Goal: Information Seeking & Learning: Learn about a topic

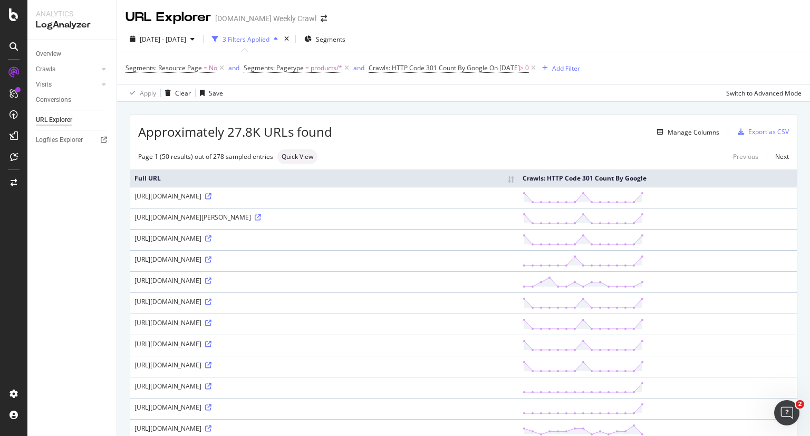
drag, startPoint x: 134, startPoint y: 205, endPoint x: 244, endPoint y: 214, distance: 110.0
click at [244, 200] on div "[URL][DOMAIN_NAME]" at bounding box center [325, 195] width 380 height 9
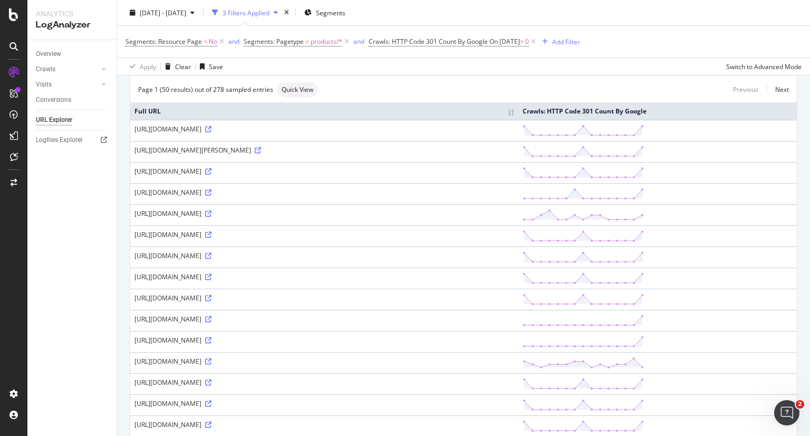
scroll to position [68, 0]
copy div "[URL][DOMAIN_NAME]"
click at [244, 133] on div "[URL][DOMAIN_NAME]" at bounding box center [325, 128] width 380 height 9
drag, startPoint x: 244, startPoint y: 146, endPoint x: 482, endPoint y: 136, distance: 238.1
click at [482, 133] on div "[URL][DOMAIN_NAME]" at bounding box center [325, 128] width 380 height 9
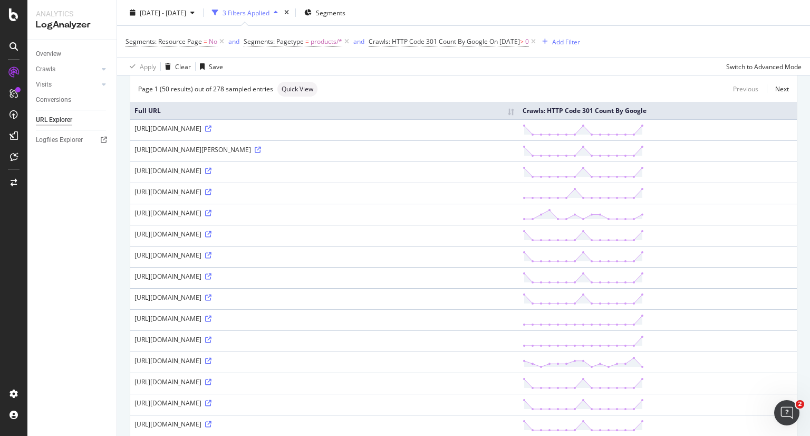
copy div "utm_campaign=bazaarvoice&utm_medium=Shopping&utm_source=PRR&utm_content=Google"
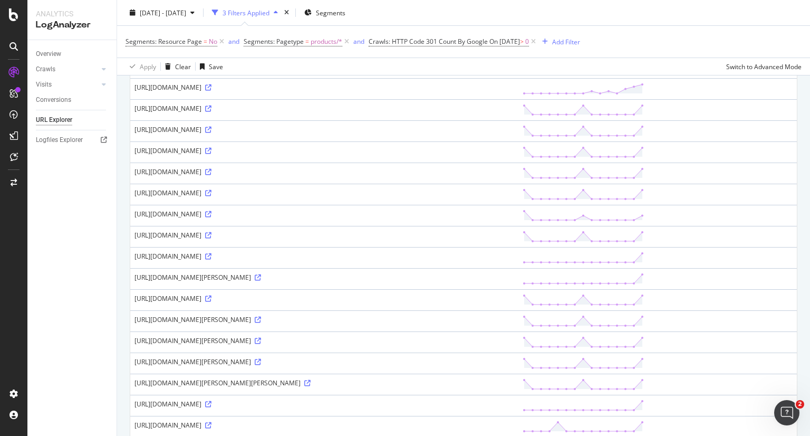
scroll to position [593, 0]
drag, startPoint x: 135, startPoint y: 117, endPoint x: 196, endPoint y: 125, distance: 62.3
click at [196, 30] on div "[URL][DOMAIN_NAME]" at bounding box center [325, 25] width 380 height 9
copy div "[URL][DOMAIN_NAME]"
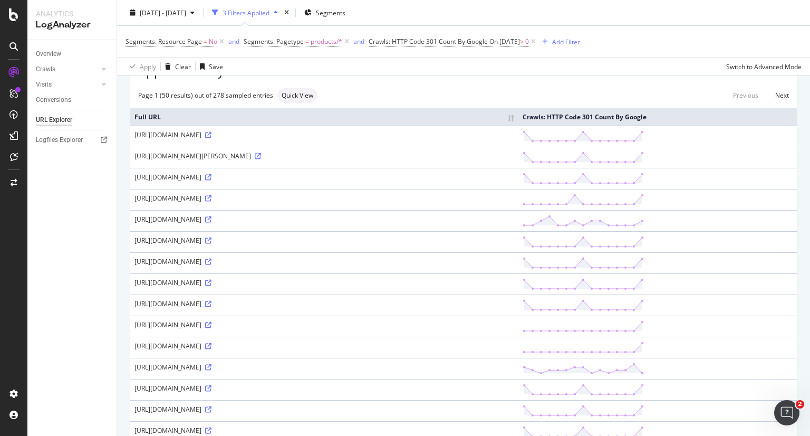
scroll to position [0, 0]
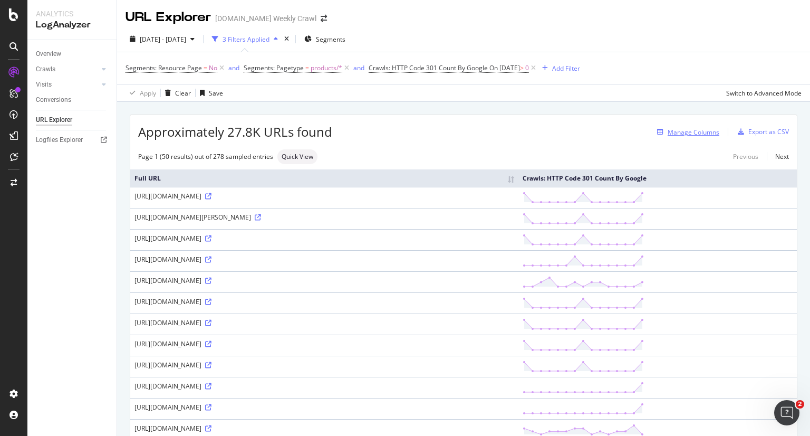
click at [688, 132] on div "Manage Columns" at bounding box center [694, 132] width 52 height 9
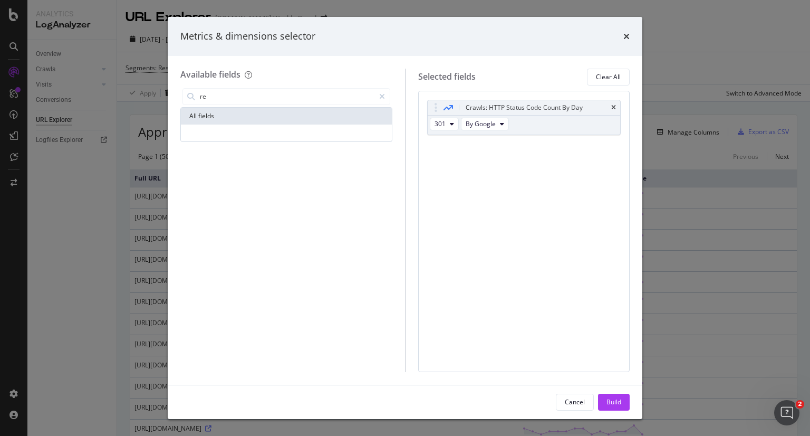
type input "r"
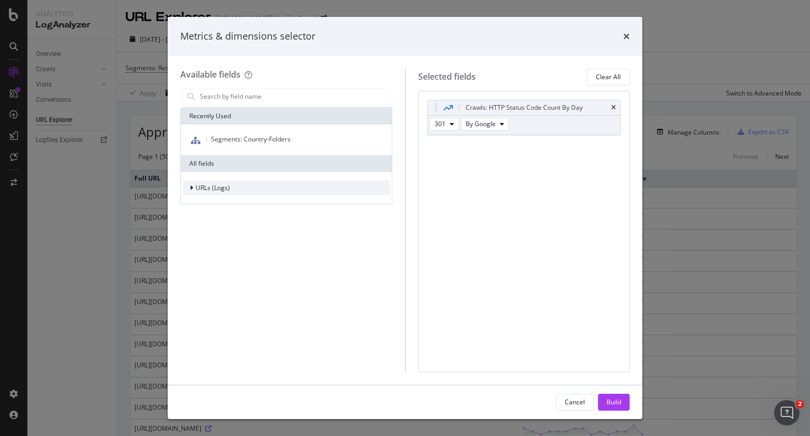
click at [186, 188] on div "URLs (Logs)" at bounding box center [206, 188] width 47 height 11
click at [196, 203] on div "modal" at bounding box center [199, 202] width 6 height 11
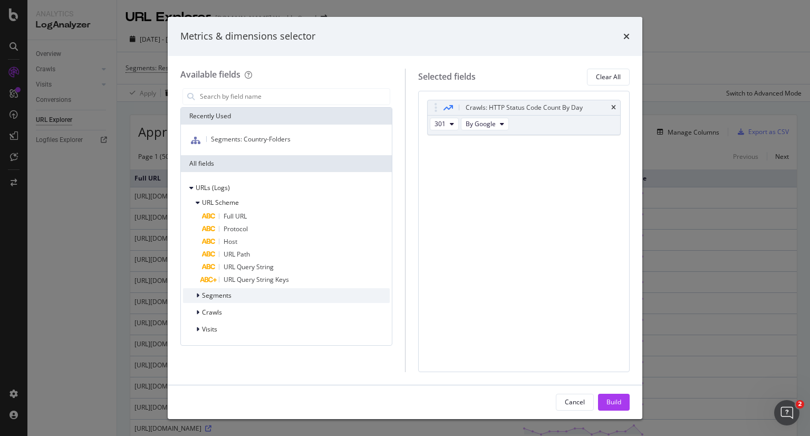
click at [192, 299] on div "Segments" at bounding box center [207, 295] width 49 height 11
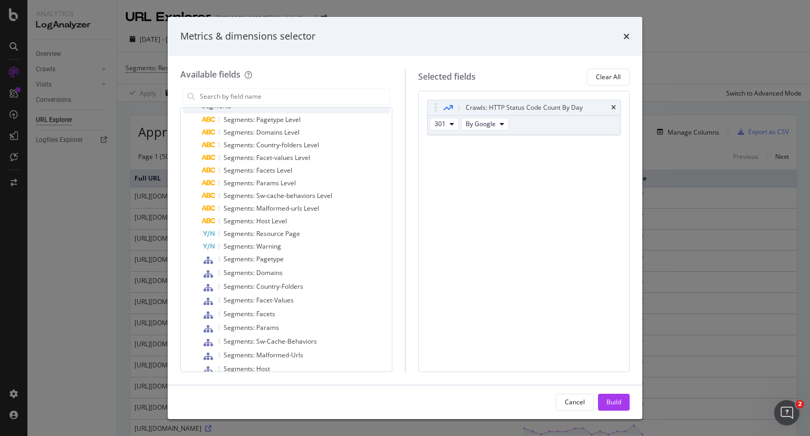
scroll to position [236, 0]
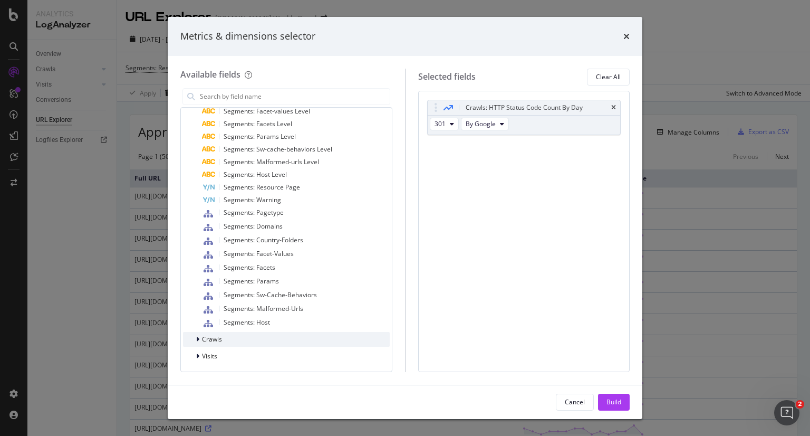
click at [196, 342] on div "modal" at bounding box center [199, 339] width 6 height 11
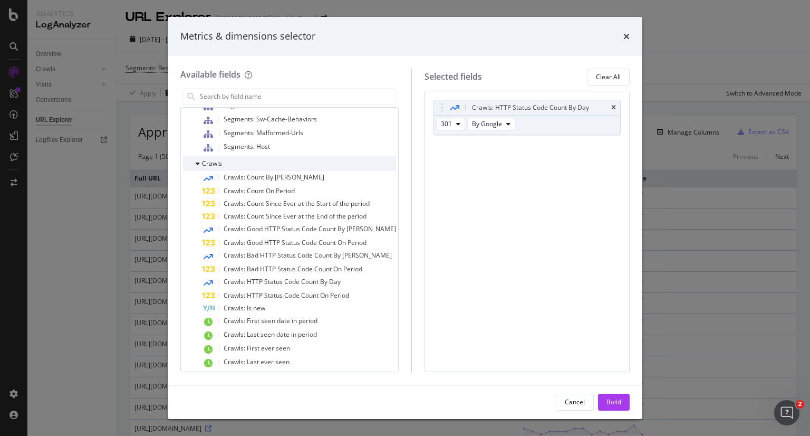
scroll to position [434, 0]
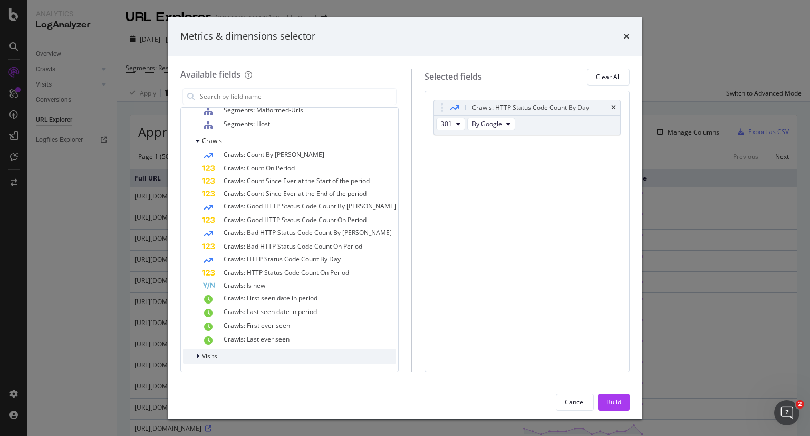
click at [198, 358] on icon "modal" at bounding box center [197, 356] width 3 height 6
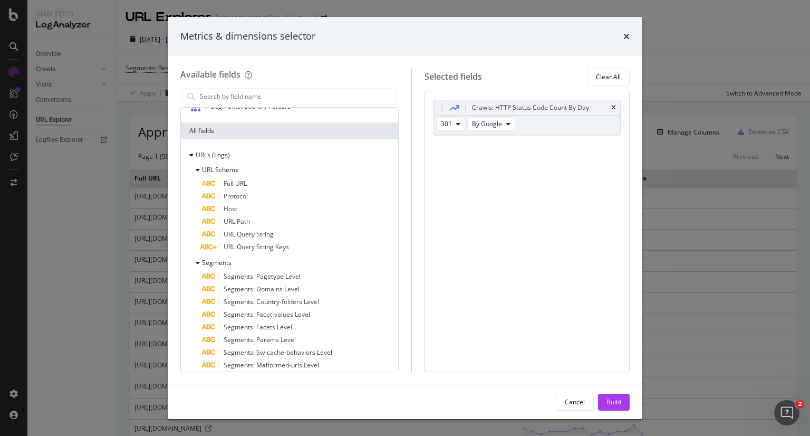
scroll to position [0, 0]
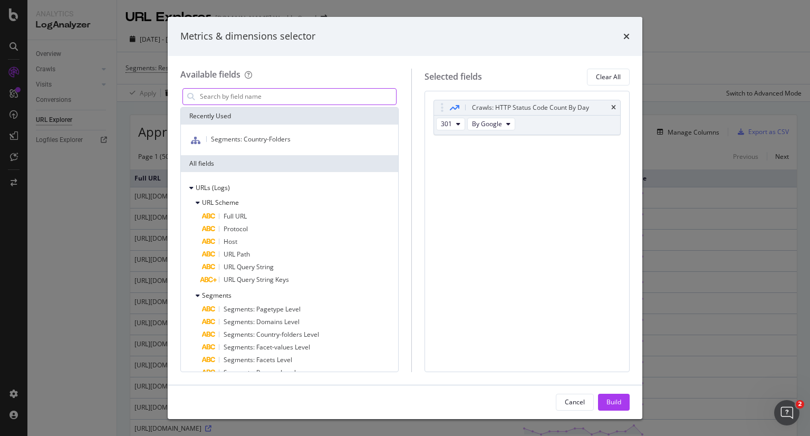
click at [280, 101] on input "modal" at bounding box center [297, 97] width 197 height 16
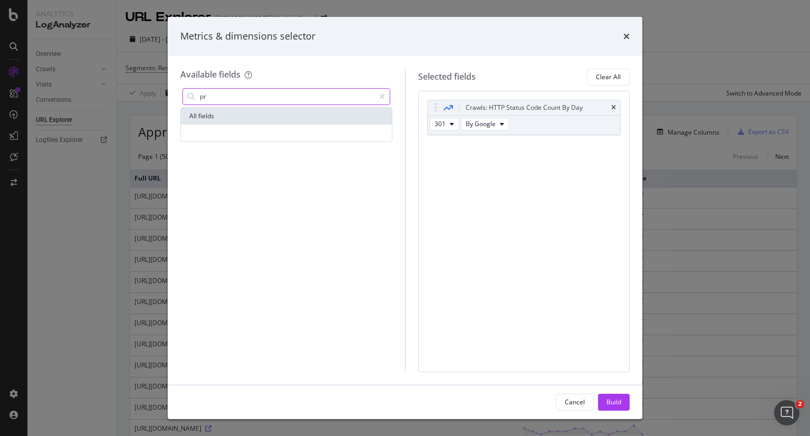
type input "p"
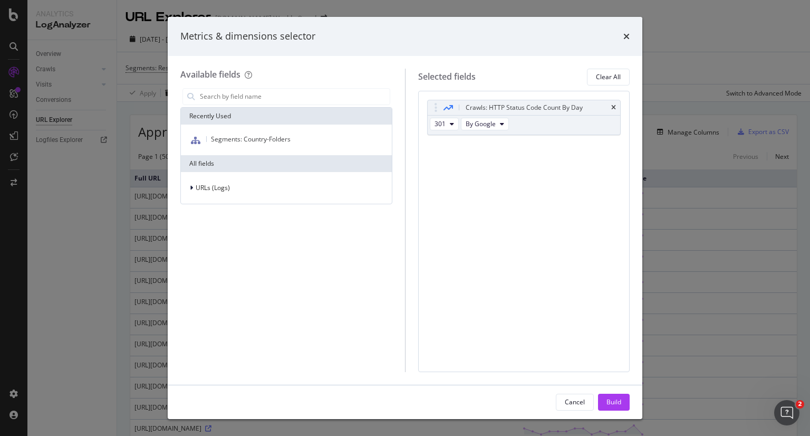
click at [121, 169] on div "Metrics & dimensions selector Available fields Recently Used Segments: Country-…" at bounding box center [405, 218] width 810 height 436
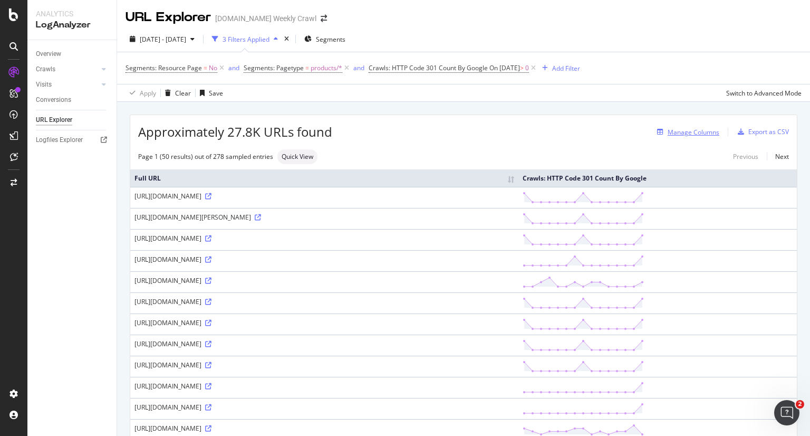
click at [691, 132] on div "Manage Columns" at bounding box center [694, 132] width 52 height 9
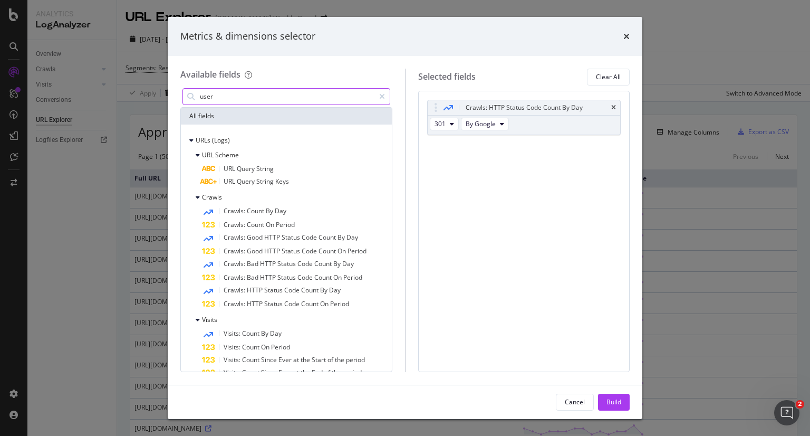
click at [267, 93] on input "user" at bounding box center [287, 97] width 176 height 16
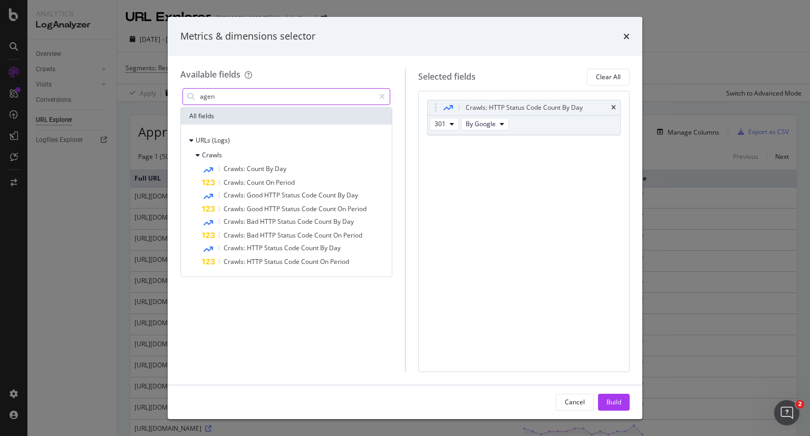
drag, startPoint x: 250, startPoint y: 100, endPoint x: 206, endPoint y: 97, distance: 44.4
click at [206, 97] on input "agen" at bounding box center [287, 97] width 176 height 16
type input "a"
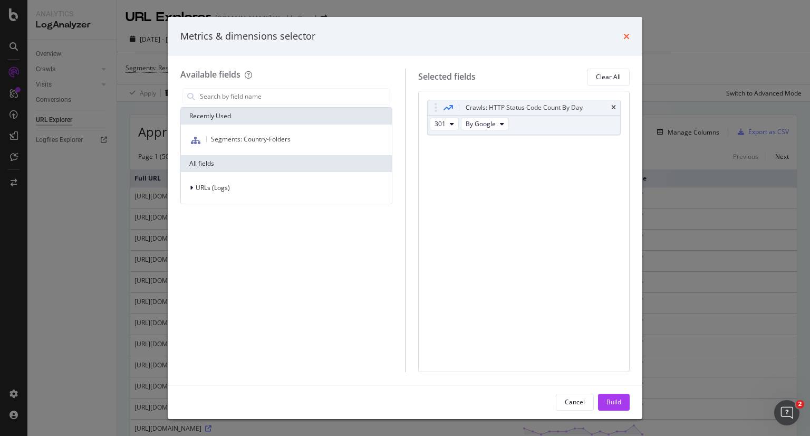
click at [627, 32] on icon "times" at bounding box center [627, 36] width 6 height 8
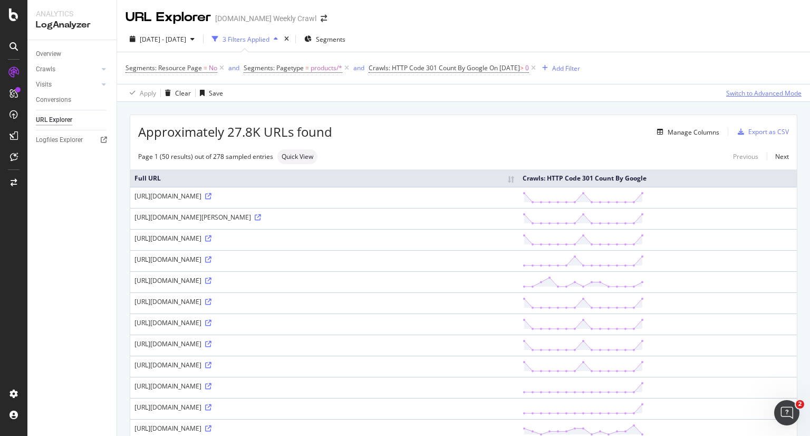
click at [726, 93] on div "Switch to Advanced Mode" at bounding box center [763, 93] width 75 height 9
click at [691, 128] on div "Manage Columns" at bounding box center [694, 132] width 52 height 9
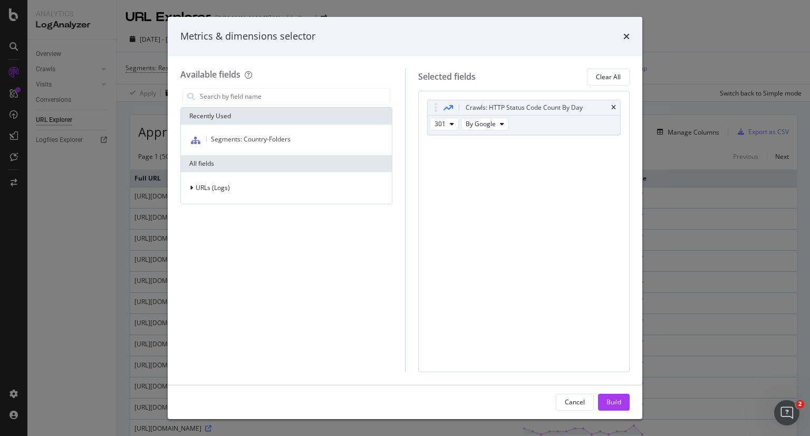
click at [181, 185] on div "URLs (Logs)" at bounding box center [286, 188] width 211 height 32
click at [186, 185] on div "URLs (Logs)" at bounding box center [206, 188] width 47 height 11
click at [219, 201] on span "URL Scheme" at bounding box center [220, 202] width 37 height 9
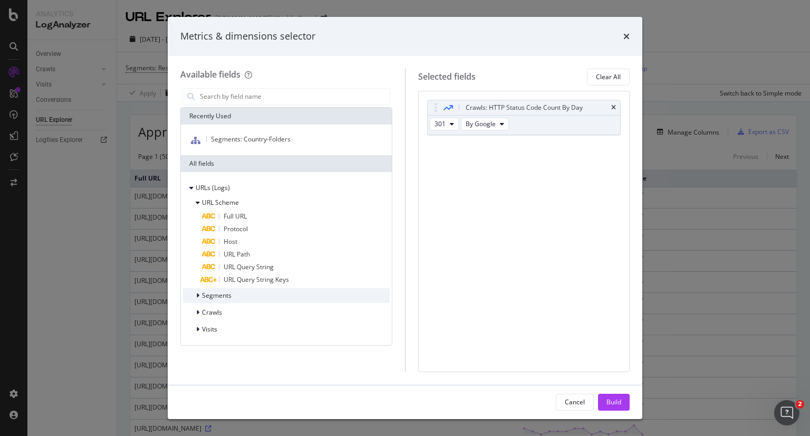
click at [208, 295] on span "Segments" at bounding box center [217, 295] width 30 height 9
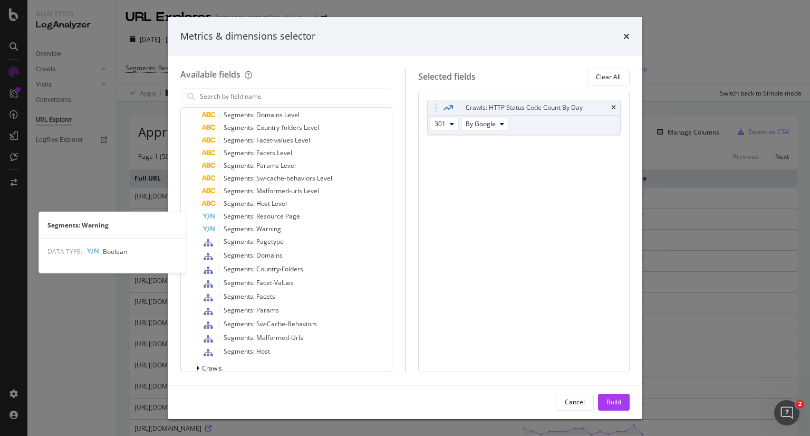
scroll to position [236, 0]
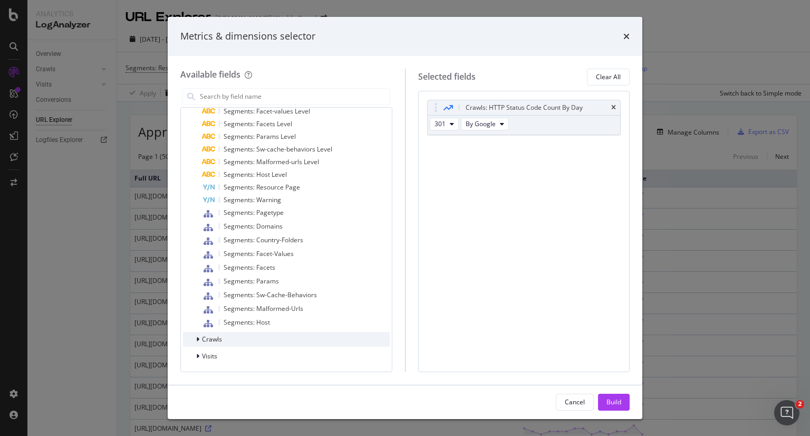
click at [215, 338] on span "Crawls" at bounding box center [212, 338] width 20 height 9
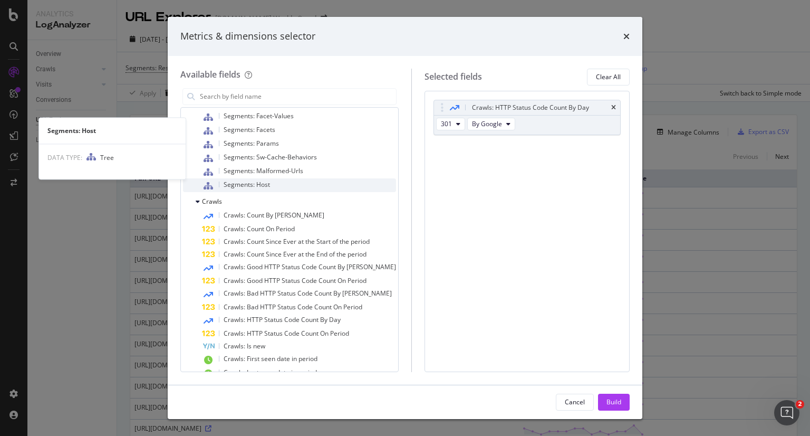
scroll to position [434, 0]
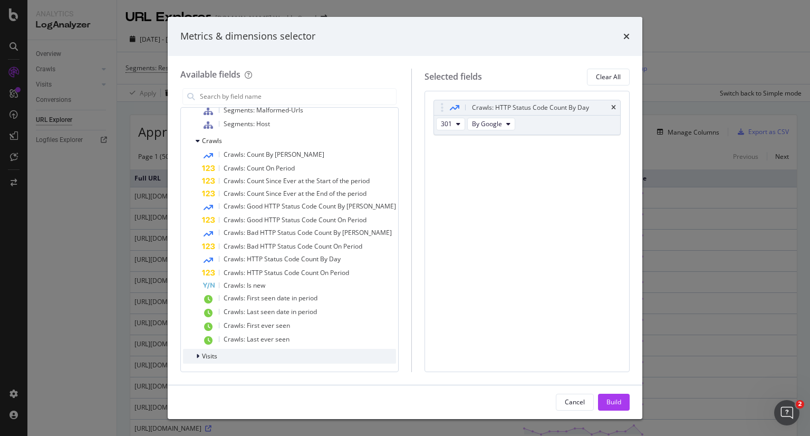
click at [242, 351] on div "Visits" at bounding box center [289, 356] width 213 height 15
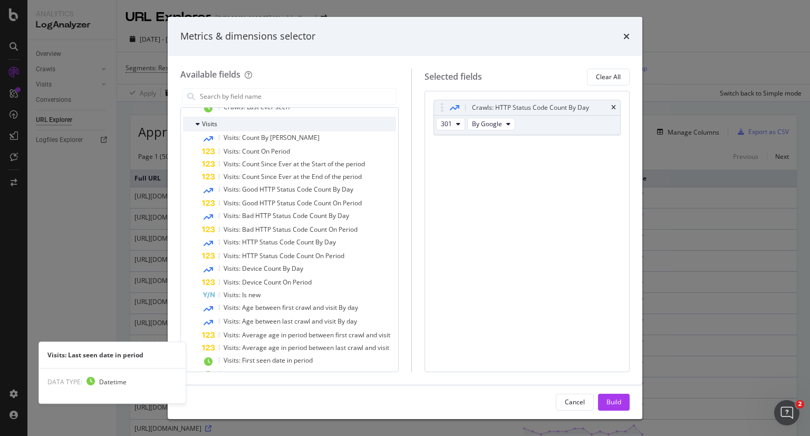
scroll to position [712, 0]
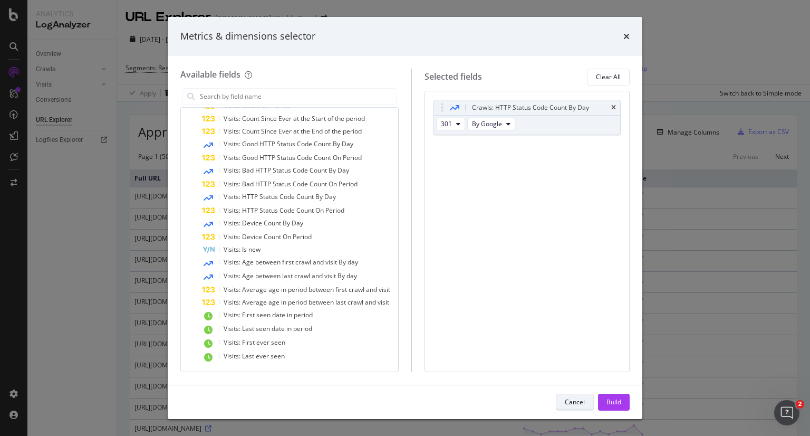
click at [583, 404] on div "Cancel" at bounding box center [575, 401] width 20 height 9
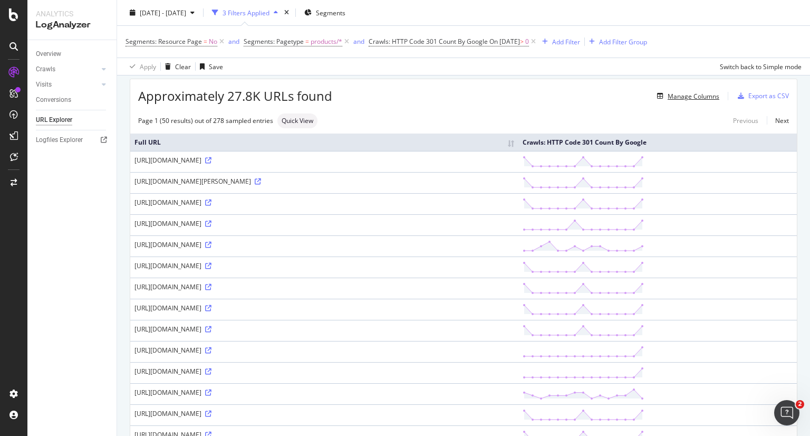
scroll to position [37, 0]
click at [270, 13] on div "3 Filters Applied" at bounding box center [246, 12] width 47 height 9
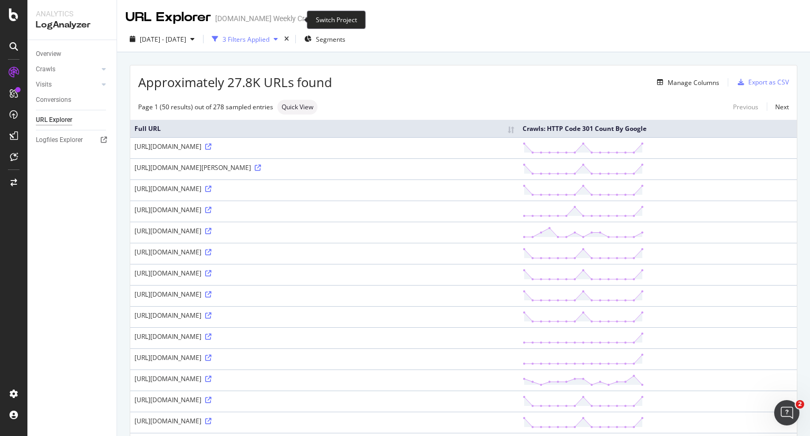
scroll to position [0, 0]
click at [270, 39] on div "3 Filters Applied" at bounding box center [246, 39] width 47 height 9
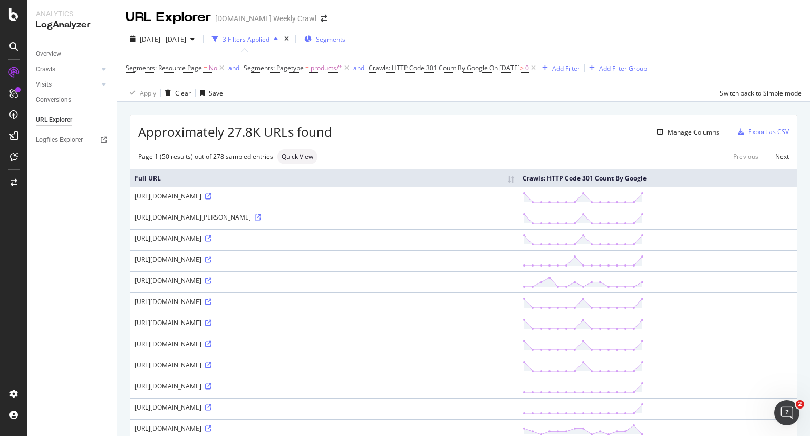
click at [346, 31] on div "Segments" at bounding box center [324, 39] width 41 height 16
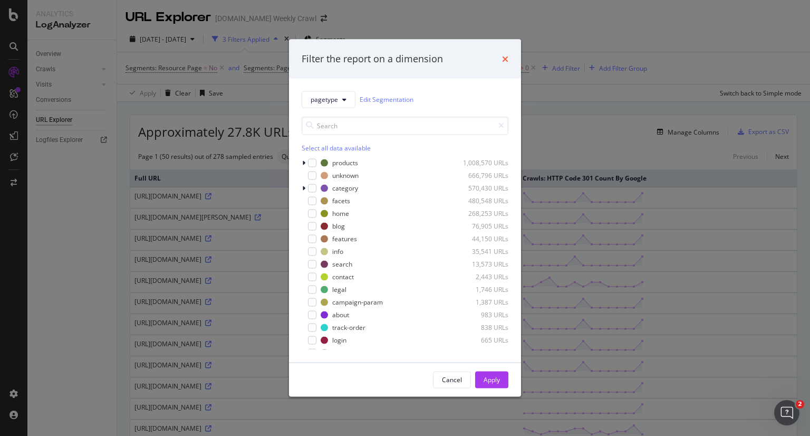
click at [506, 55] on icon "times" at bounding box center [505, 58] width 6 height 8
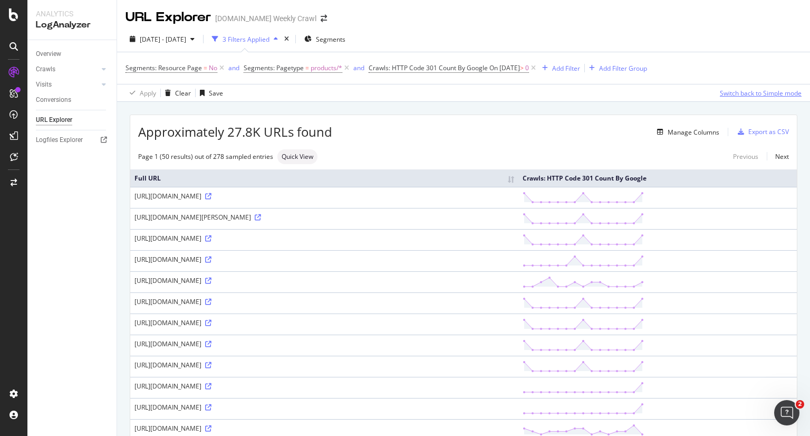
click at [720, 90] on div "Switch back to Simple mode" at bounding box center [761, 93] width 82 height 9
click at [722, 90] on button "Switch to Advanced Mode" at bounding box center [762, 92] width 80 height 17
click at [720, 90] on div "Switch back to Simple mode" at bounding box center [761, 93] width 82 height 9
click at [766, 135] on div "Export as CSV" at bounding box center [769, 131] width 41 height 9
click at [755, 129] on div "Export as CSV" at bounding box center [769, 131] width 41 height 9
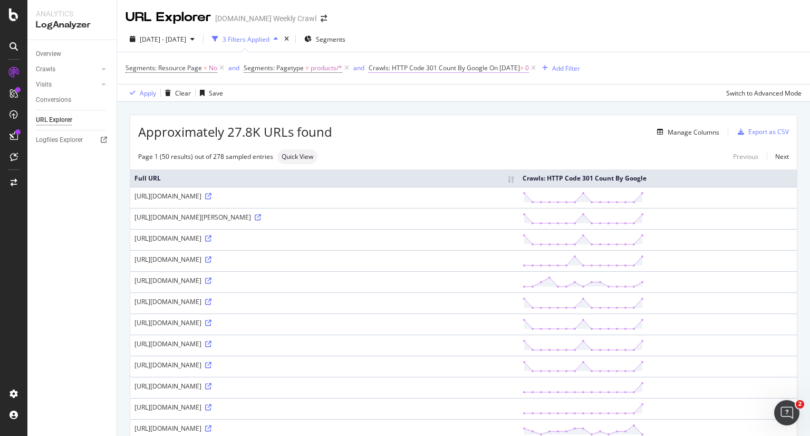
click at [502, 68] on span "On [DATE]" at bounding box center [505, 67] width 31 height 9
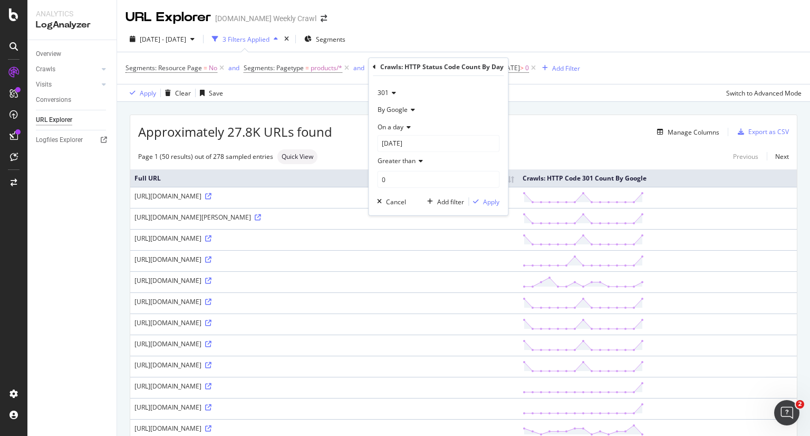
click at [414, 109] on icon at bounding box center [411, 110] width 7 height 6
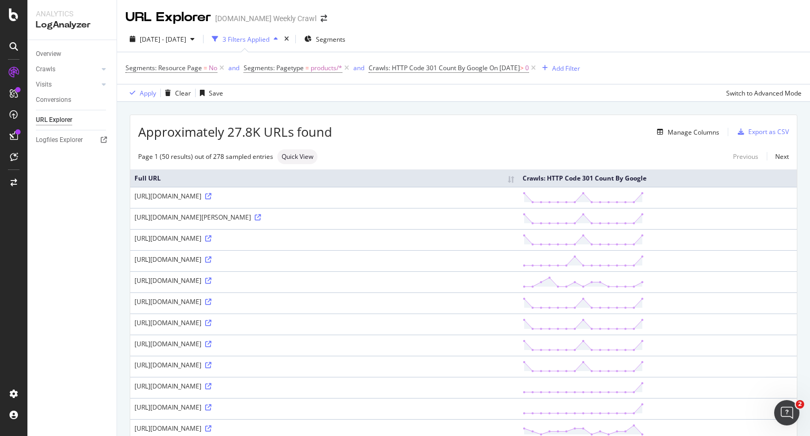
click at [637, 90] on div "Apply Clear Save Switch to Advanced Mode" at bounding box center [463, 92] width 693 height 17
click at [673, 128] on div "Manage Columns" at bounding box center [694, 132] width 52 height 9
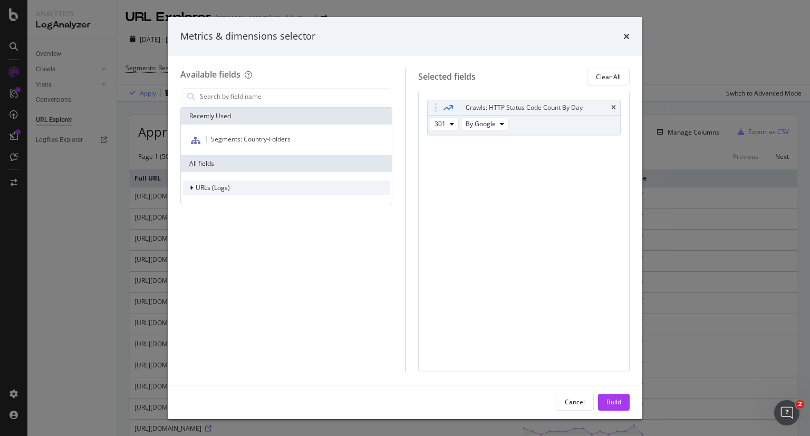
click at [207, 183] on div "URLs (Logs)" at bounding box center [206, 188] width 47 height 11
click at [210, 198] on span "URL Scheme" at bounding box center [220, 202] width 37 height 9
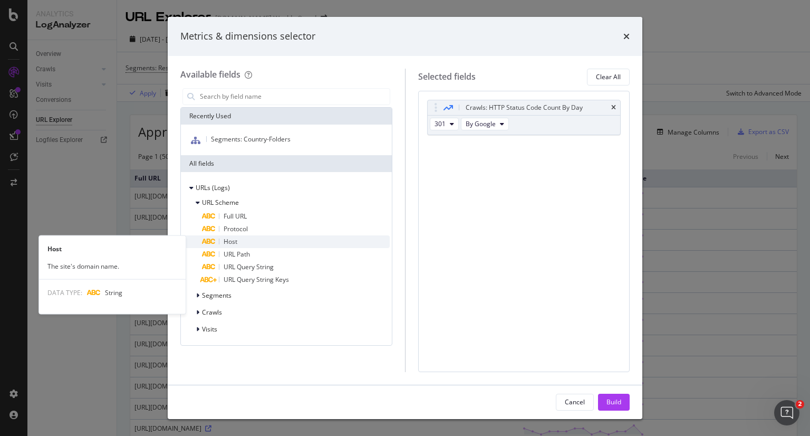
click at [253, 239] on div "Host" at bounding box center [296, 241] width 188 height 13
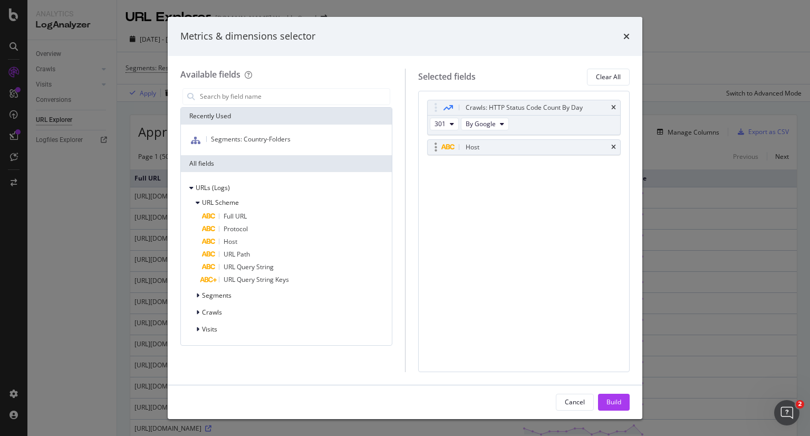
click at [506, 149] on div "Host" at bounding box center [537, 147] width 146 height 11
click at [432, 148] on div "modal" at bounding box center [436, 147] width 12 height 11
click at [437, 146] on div "modal" at bounding box center [436, 147] width 12 height 11
click at [481, 147] on div "Host" at bounding box center [537, 147] width 146 height 11
click at [620, 146] on div "Host" at bounding box center [524, 147] width 193 height 15
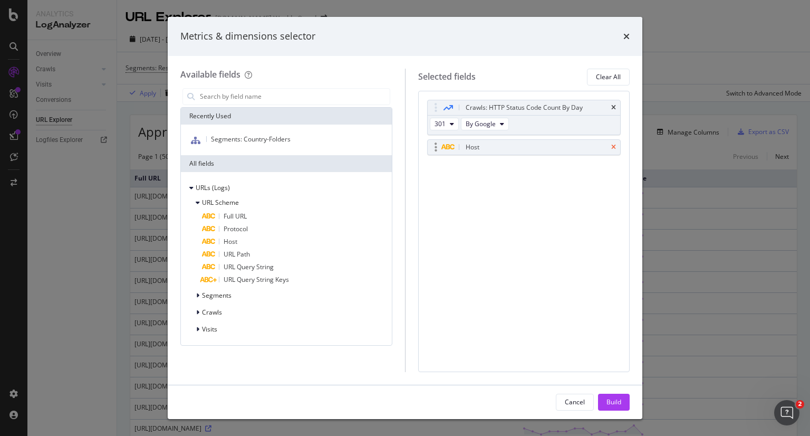
click at [614, 147] on icon "times" at bounding box center [613, 147] width 5 height 6
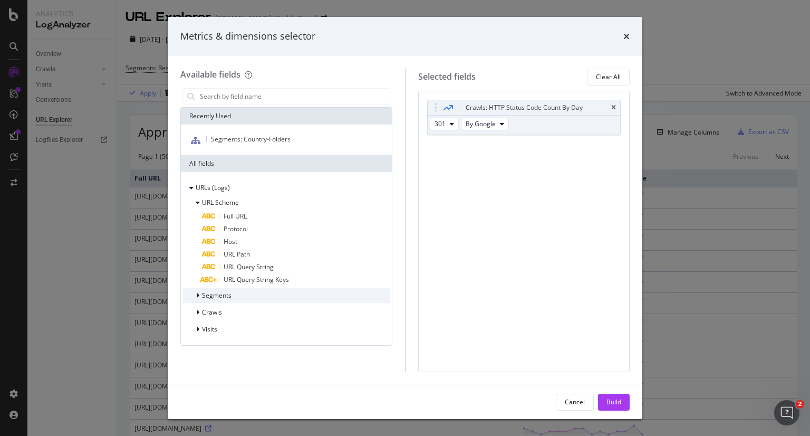
click at [267, 290] on div "Segments" at bounding box center [286, 295] width 207 height 15
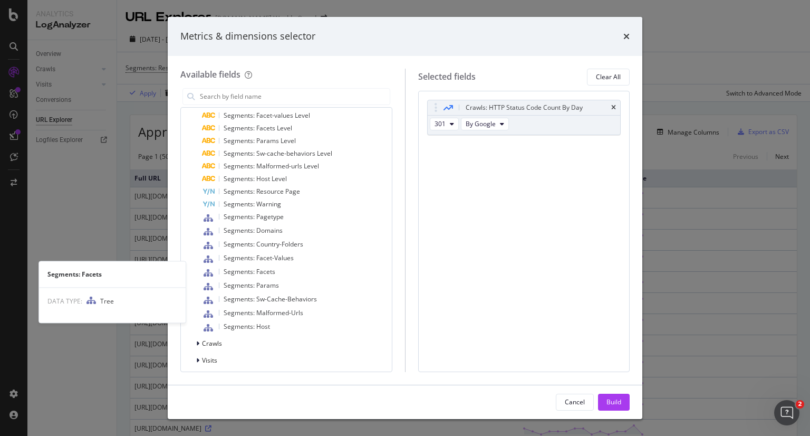
scroll to position [236, 0]
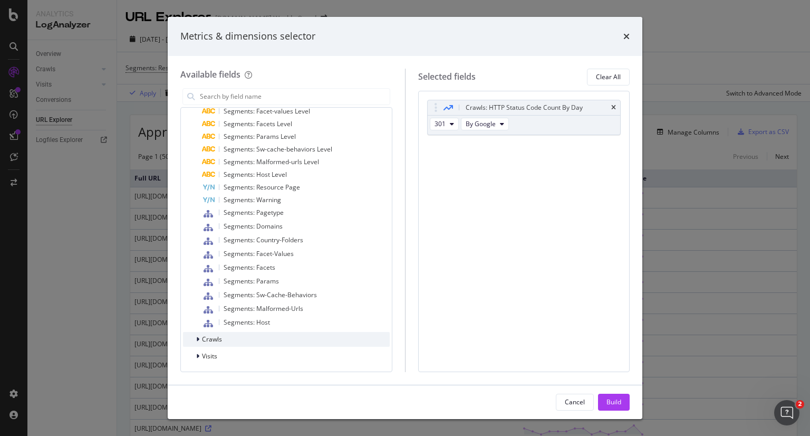
click at [224, 340] on div "Crawls" at bounding box center [286, 339] width 207 height 15
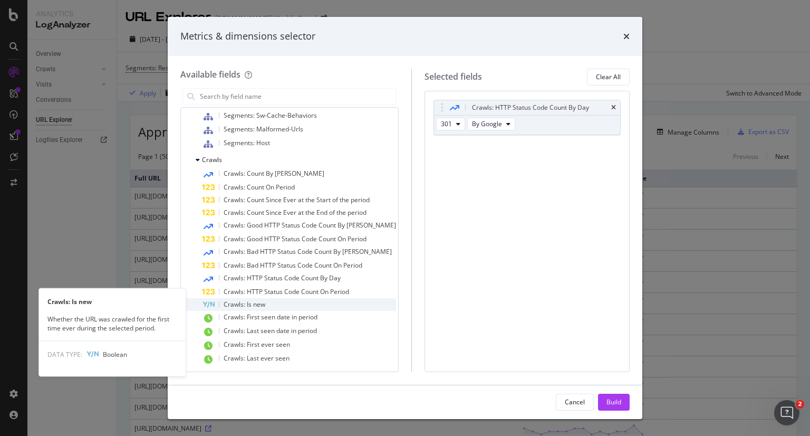
scroll to position [434, 0]
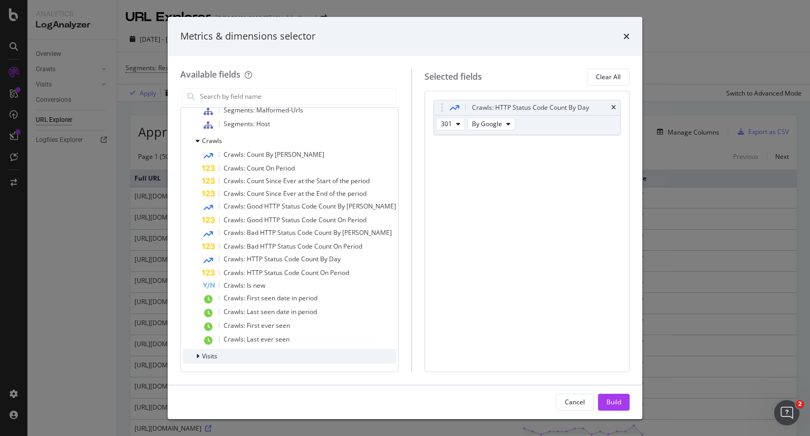
click at [219, 357] on div "Visits" at bounding box center [289, 356] width 213 height 15
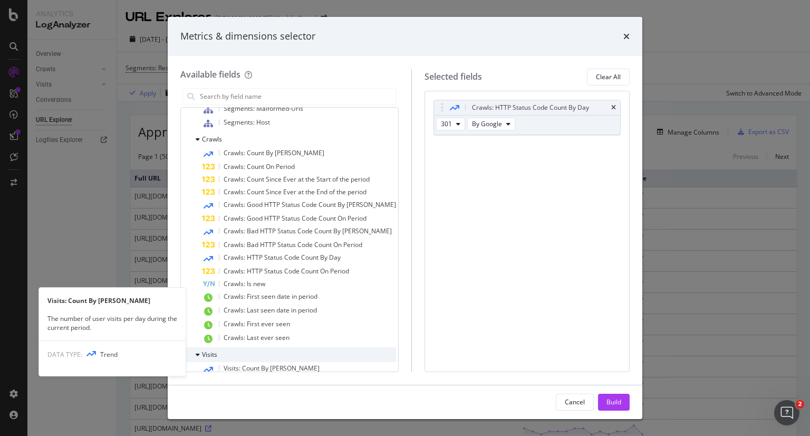
scroll to position [432, 0]
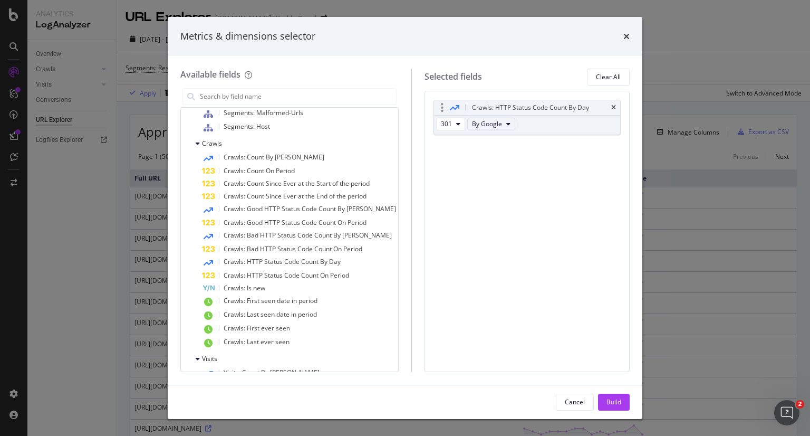
click at [501, 126] on span "By Google" at bounding box center [487, 123] width 30 height 9
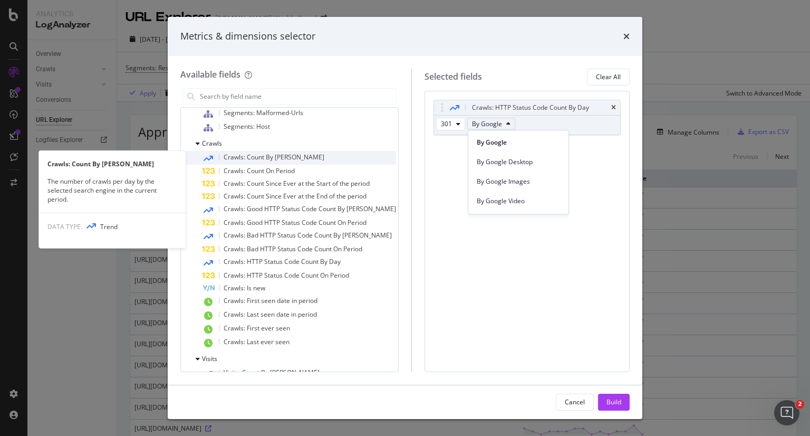
click at [322, 159] on div "Crawls: Count By [PERSON_NAME]" at bounding box center [299, 158] width 194 height 14
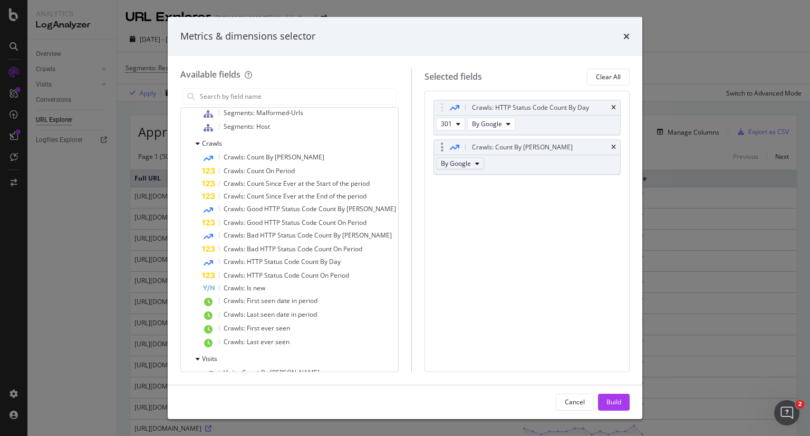
click at [480, 163] on icon "modal" at bounding box center [477, 163] width 4 height 6
click at [513, 214] on span "By Google Smartphone" at bounding box center [488, 213] width 83 height 9
click at [286, 155] on div "Crawls: Count By [PERSON_NAME]" at bounding box center [299, 158] width 194 height 14
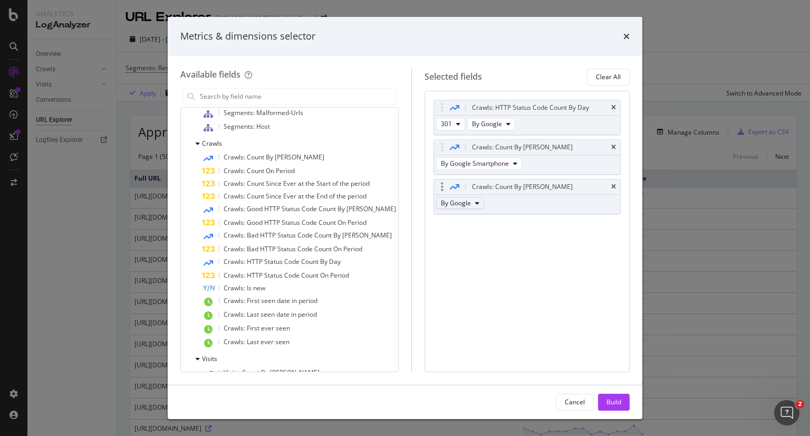
click at [468, 202] on span "By Google" at bounding box center [456, 202] width 30 height 9
click at [505, 270] on span "By Google Other" at bounding box center [488, 266] width 83 height 9
click at [600, 404] on button "Build" at bounding box center [614, 402] width 32 height 17
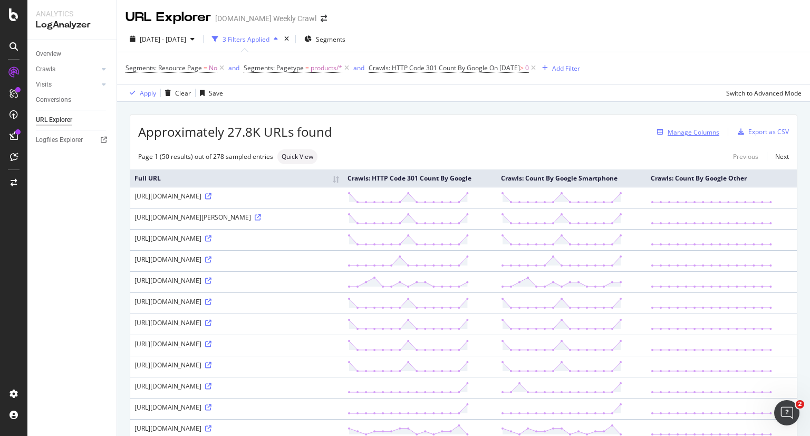
click at [692, 134] on div "Manage Columns" at bounding box center [694, 132] width 52 height 9
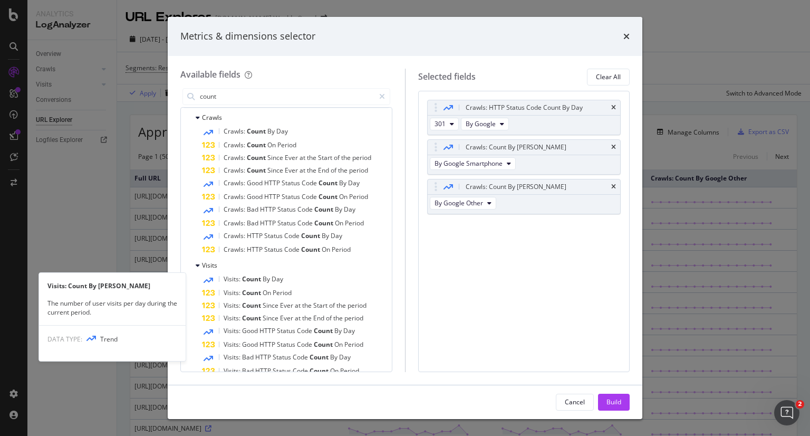
scroll to position [129, 0]
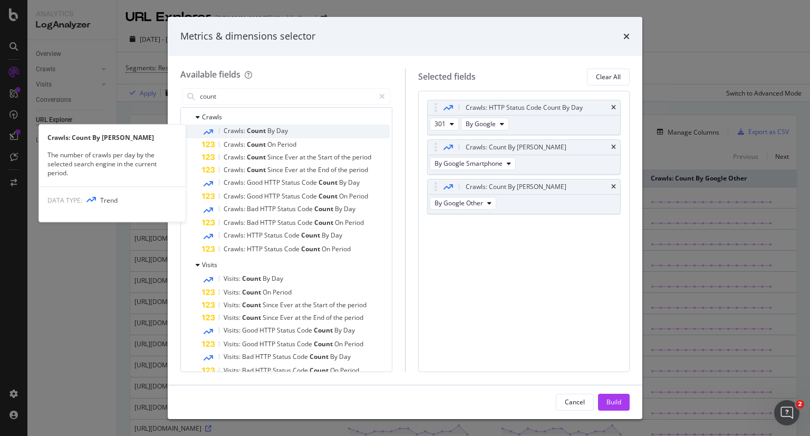
type input "count"
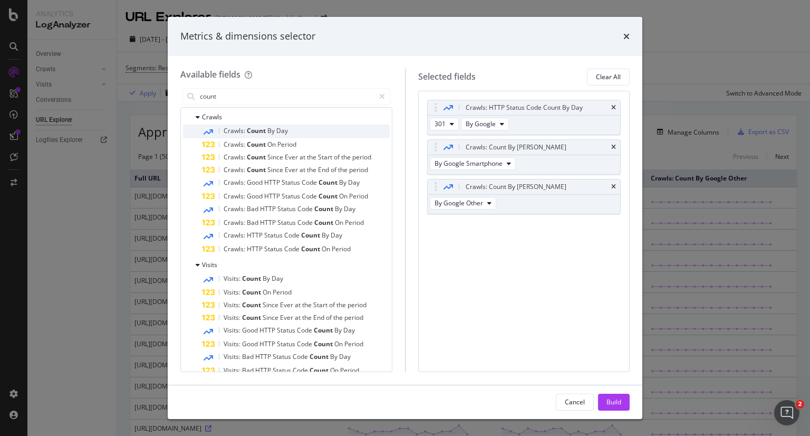
click at [295, 130] on div "Crawls: Count By [PERSON_NAME]" at bounding box center [296, 131] width 188 height 14
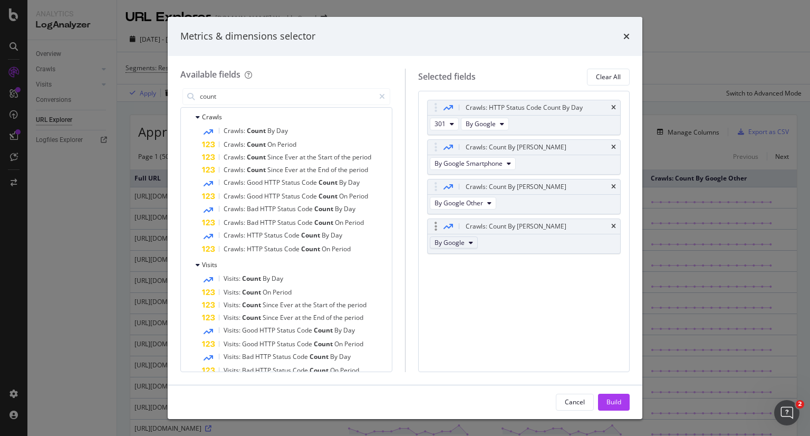
click at [469, 243] on icon "modal" at bounding box center [471, 242] width 4 height 6
click at [498, 292] on span "By Google AdsBot Mobile" at bounding box center [479, 291] width 83 height 9
click at [623, 406] on button "Build" at bounding box center [614, 402] width 32 height 17
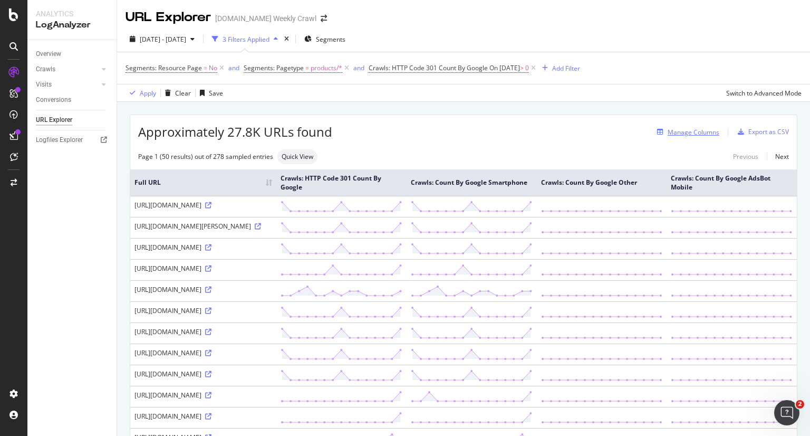
click at [703, 130] on div "Manage Columns" at bounding box center [694, 132] width 52 height 9
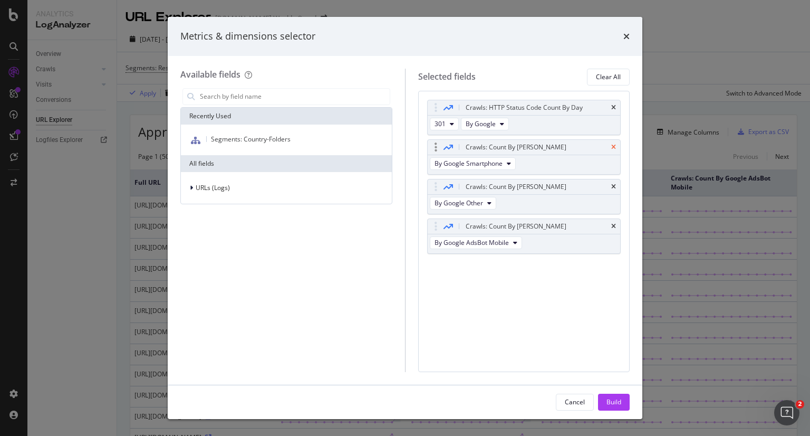
click at [613, 146] on icon "times" at bounding box center [613, 147] width 5 height 6
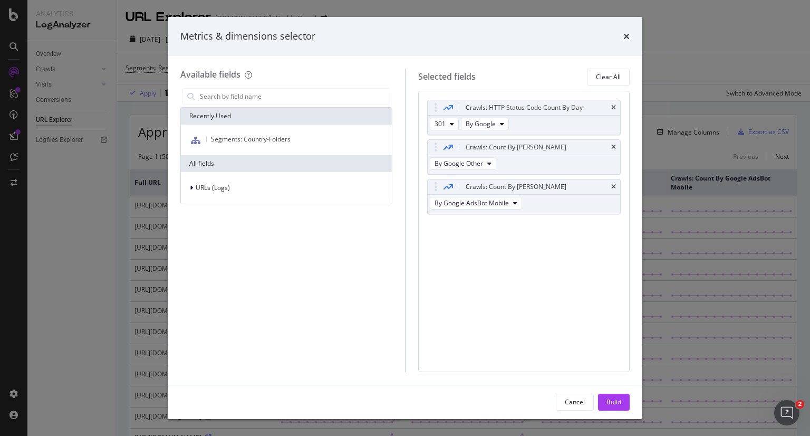
click at [613, 146] on icon "times" at bounding box center [613, 147] width 5 height 6
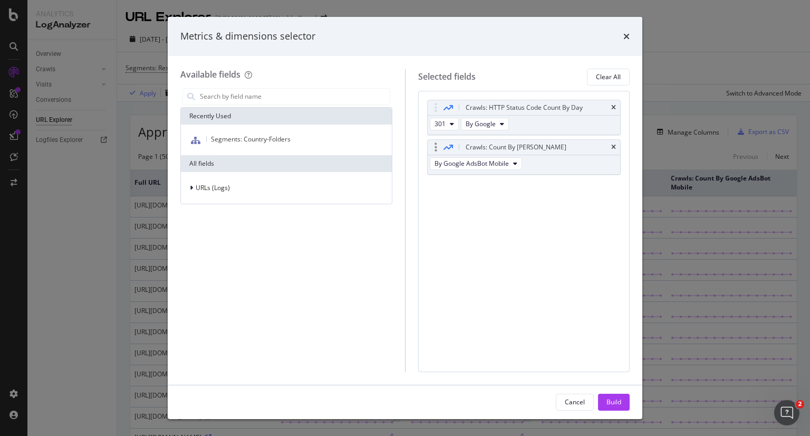
click at [617, 147] on div "Crawls: Count By [PERSON_NAME]" at bounding box center [524, 147] width 193 height 15
click at [616, 144] on icon "times" at bounding box center [613, 147] width 5 height 6
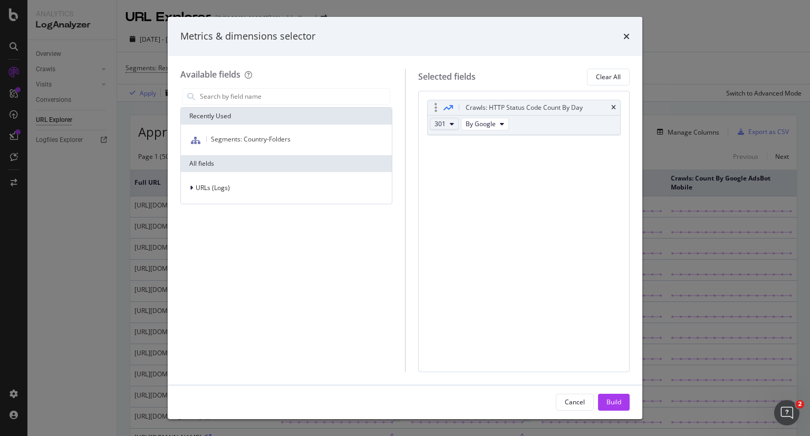
click at [447, 123] on button "301" at bounding box center [444, 124] width 29 height 13
click at [500, 303] on div "Crawls: HTTP Status Code Count By Day 301 By Google You can use this field as a…" at bounding box center [524, 231] width 212 height 281
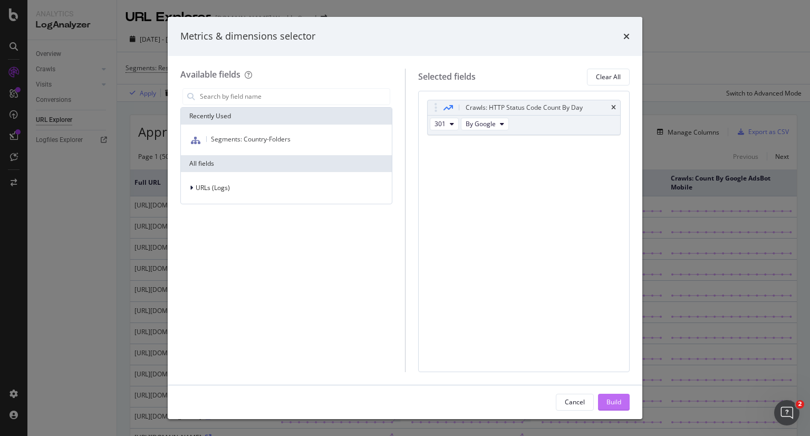
click at [602, 404] on button "Build" at bounding box center [614, 402] width 32 height 17
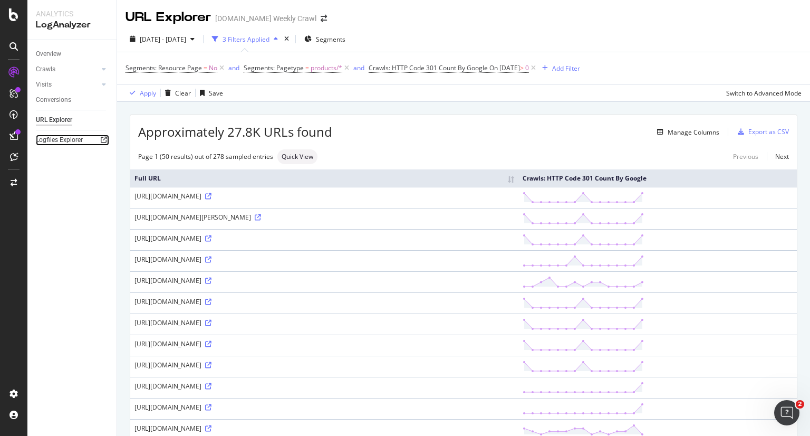
click at [104, 140] on icon at bounding box center [104, 140] width 6 height 6
click at [108, 70] on div at bounding box center [104, 69] width 11 height 11
click at [60, 128] on div "HTTP Codes" at bounding box center [59, 126] width 36 height 11
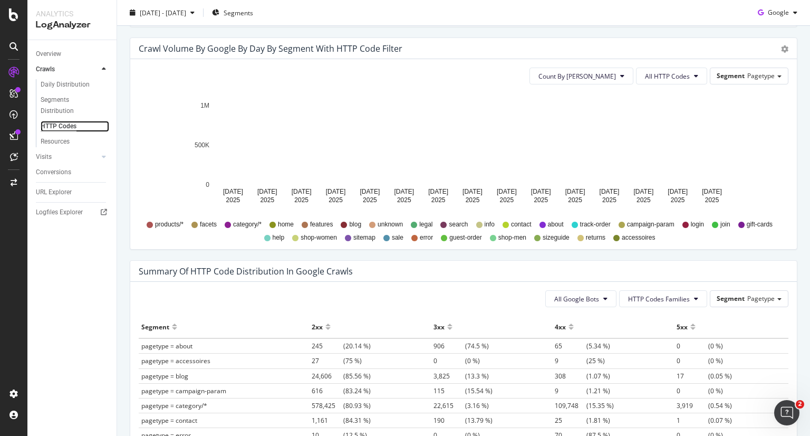
scroll to position [654, 0]
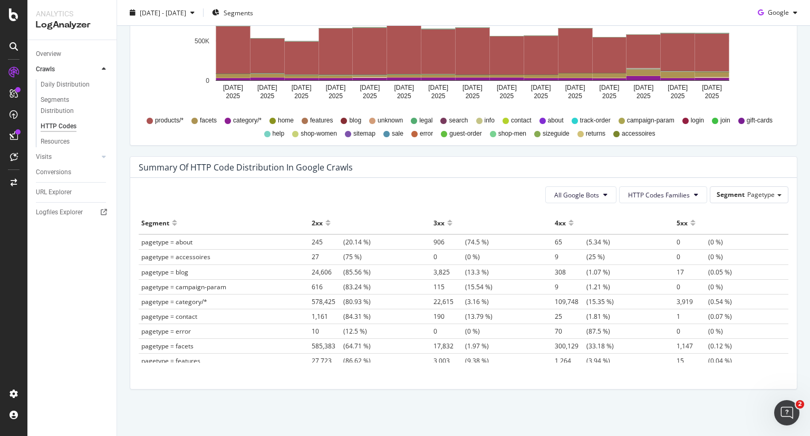
click at [447, 223] on div at bounding box center [449, 227] width 5 height 8
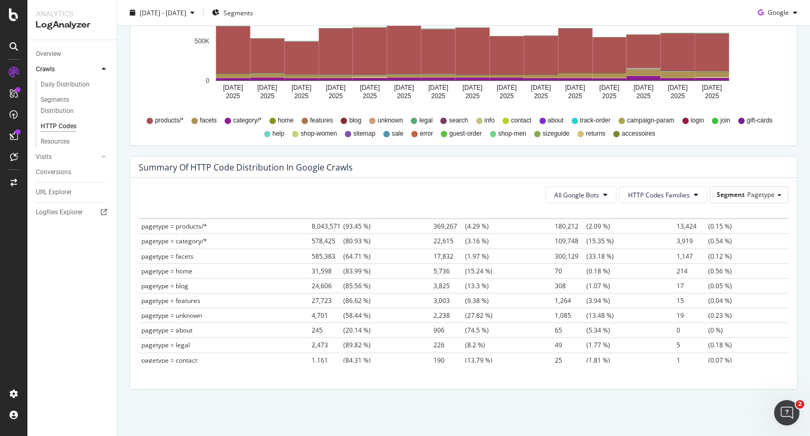
scroll to position [0, 0]
click at [173, 241] on span "pagetype = products/*" at bounding box center [174, 241] width 66 height 9
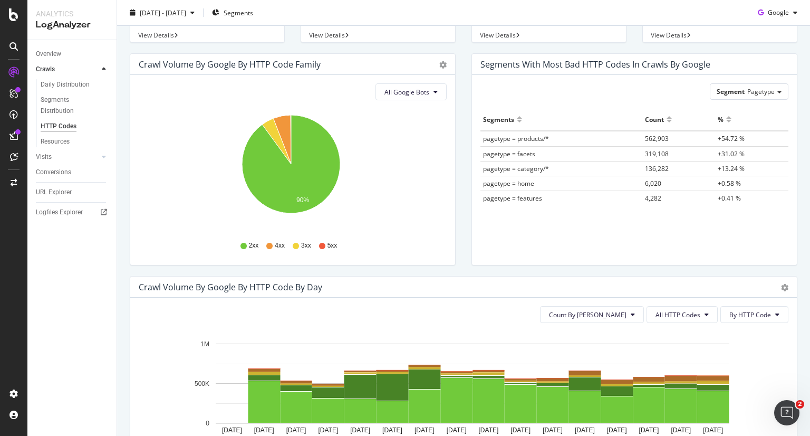
scroll to position [70, 0]
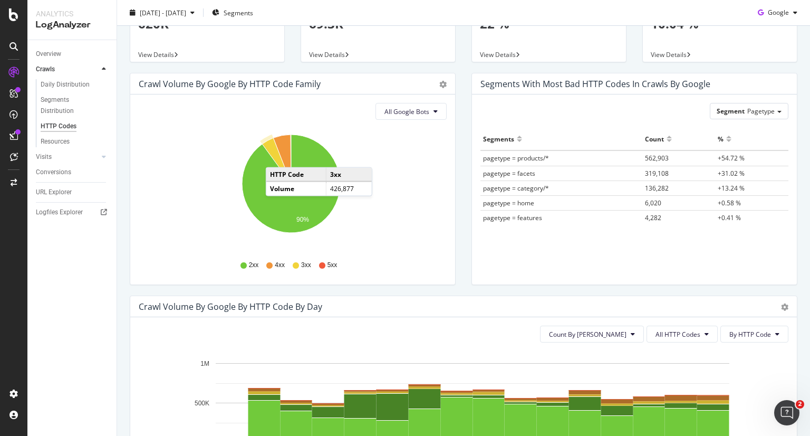
click at [276, 156] on icon "A chart." at bounding box center [276, 161] width 29 height 46
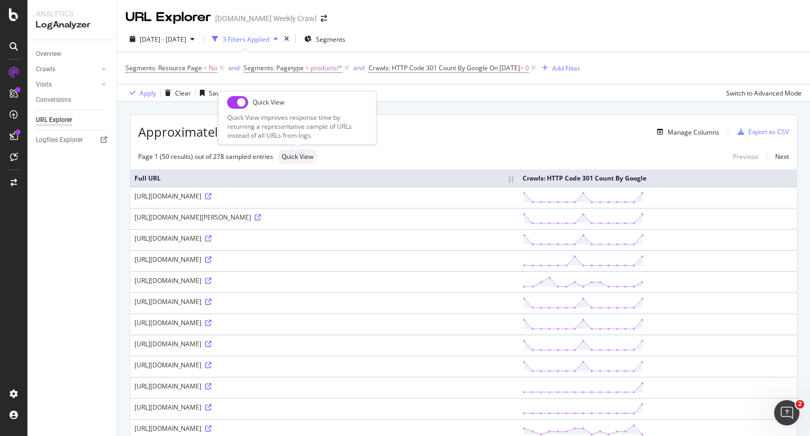
click at [249, 107] on div "Quick View" at bounding box center [297, 102] width 140 height 13
click at [237, 104] on input "checkbox" at bounding box center [237, 102] width 21 height 13
checkbox input "true"
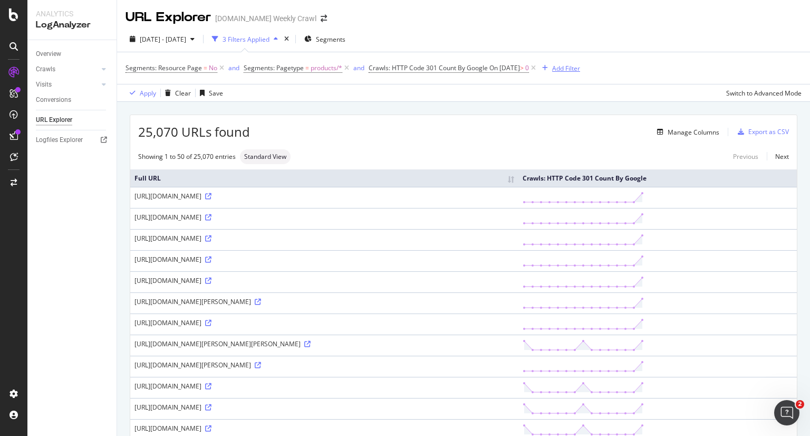
click at [552, 66] on div "button" at bounding box center [545, 68] width 14 height 6
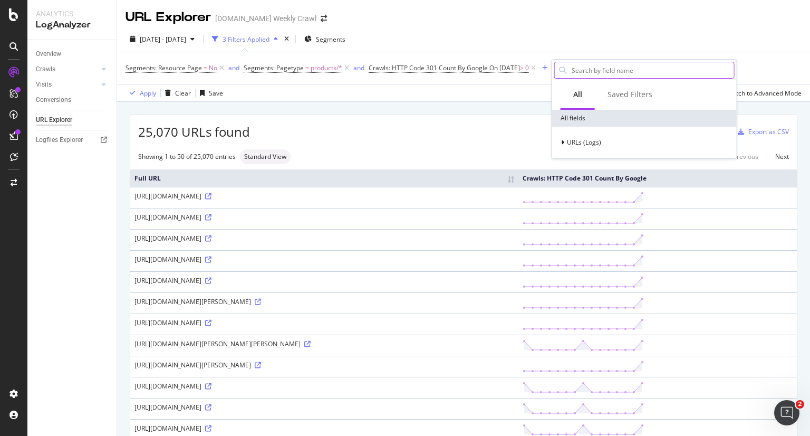
click at [592, 72] on input "text" at bounding box center [653, 70] width 164 height 16
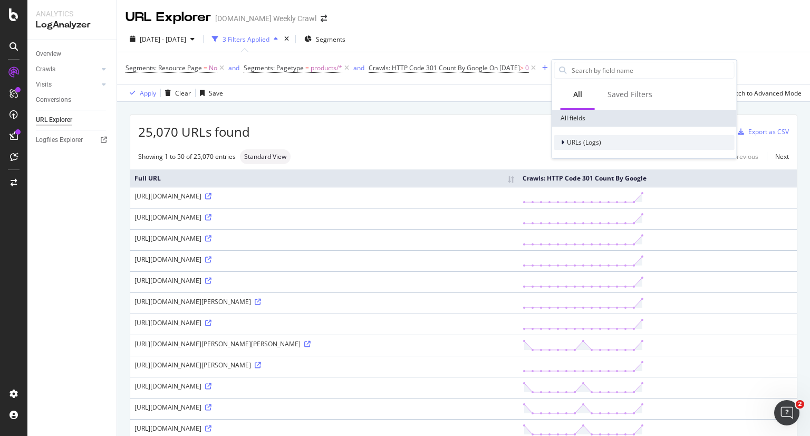
click at [577, 148] on div "URLs (Logs)" at bounding box center [644, 142] width 180 height 15
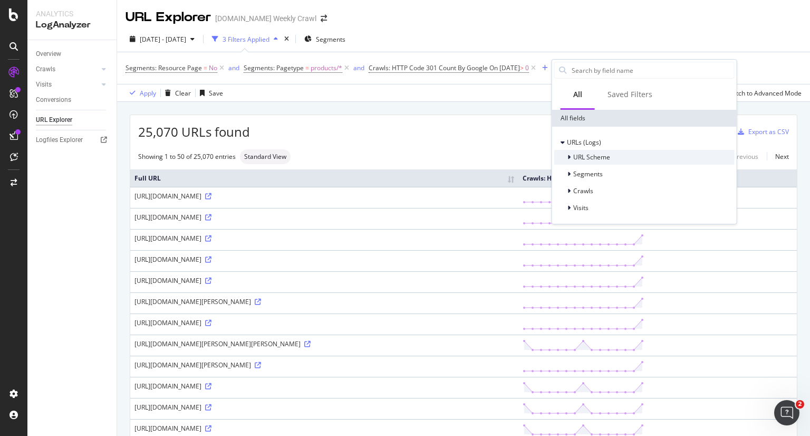
click at [612, 157] on div "URL Scheme" at bounding box center [644, 157] width 180 height 15
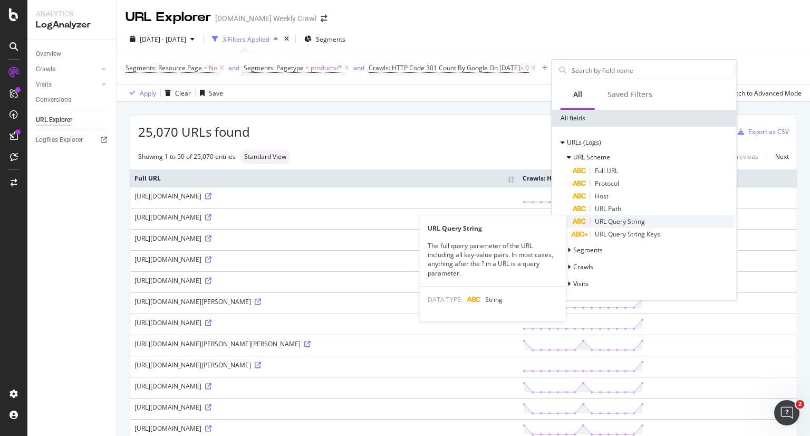
click at [642, 218] on span "URL Query String" at bounding box center [620, 221] width 50 height 9
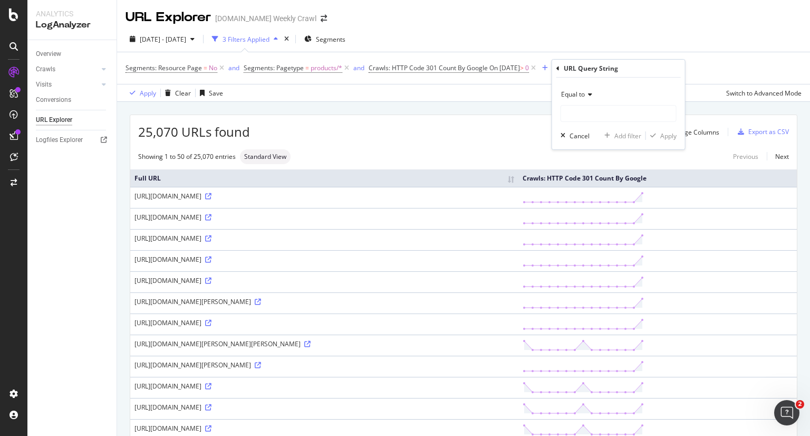
click at [591, 98] on icon at bounding box center [588, 94] width 7 height 6
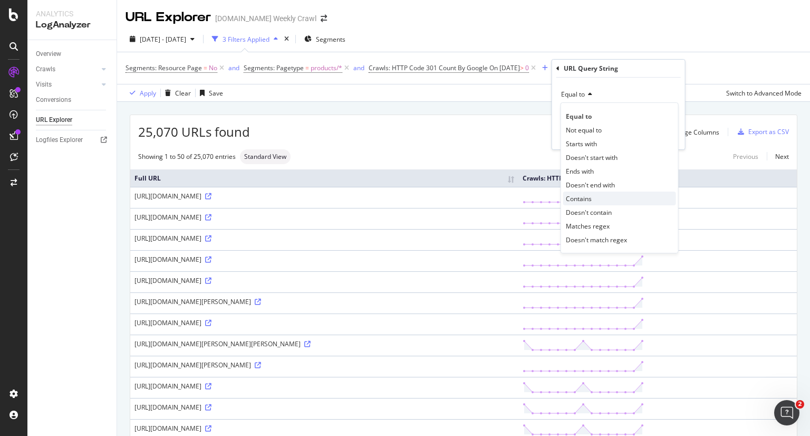
click at [601, 199] on div "Contains" at bounding box center [619, 198] width 113 height 14
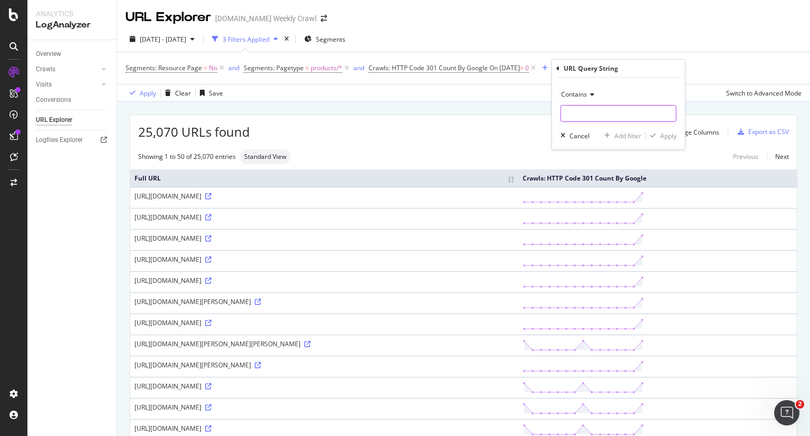
click at [599, 111] on input "text" at bounding box center [618, 113] width 115 height 17
type input "bazaarvoice"
click at [665, 136] on div "Apply" at bounding box center [668, 135] width 16 height 9
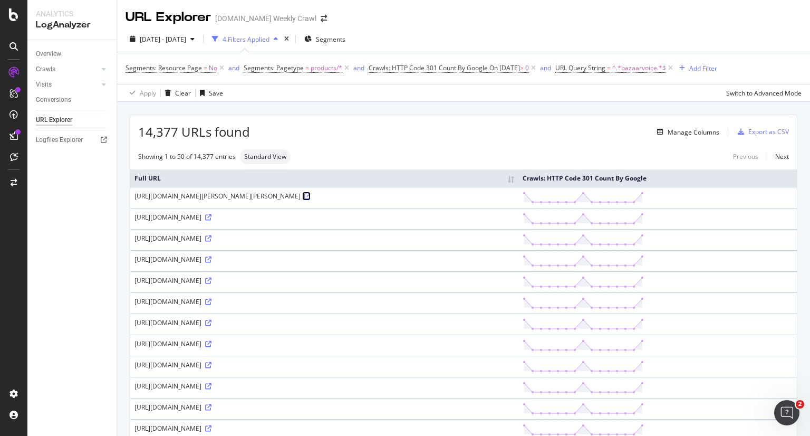
click at [304, 199] on icon at bounding box center [307, 196] width 6 height 6
drag, startPoint x: 132, startPoint y: 205, endPoint x: 258, endPoint y: 215, distance: 126.5
click at [258, 208] on td "[URL][DOMAIN_NAME][PERSON_NAME][PERSON_NAME]" at bounding box center [324, 197] width 388 height 21
copy div "[URL][DOMAIN_NAME][PERSON_NAME][PERSON_NAME]"
click at [410, 222] on div "[URL][DOMAIN_NAME]" at bounding box center [325, 217] width 380 height 9
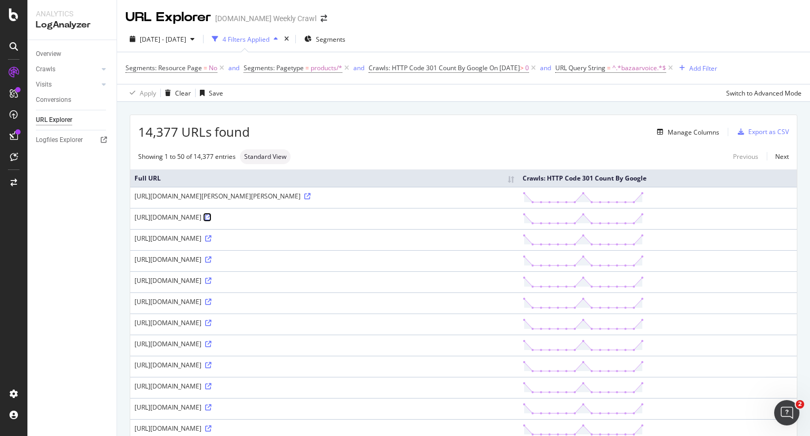
click at [205, 221] on icon at bounding box center [208, 217] width 6 height 6
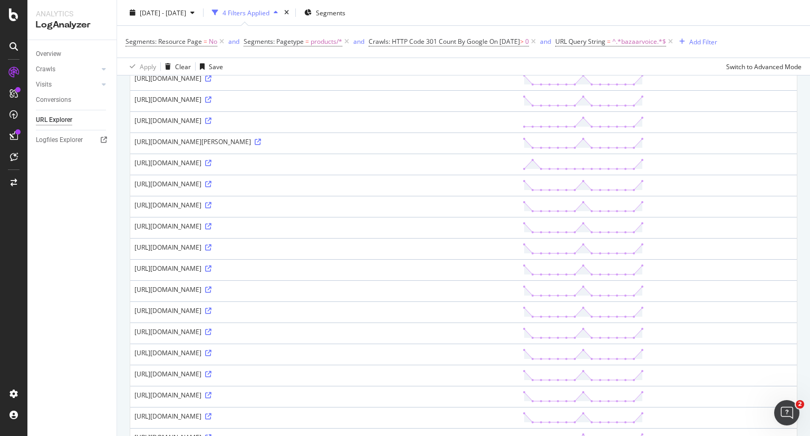
scroll to position [375, 0]
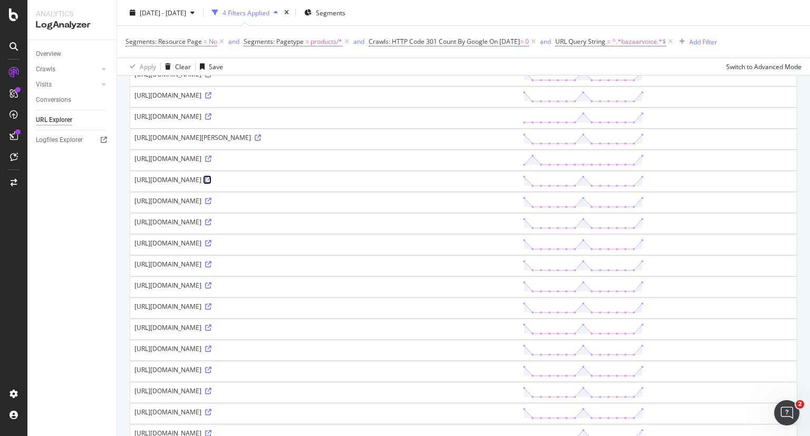
click at [205, 183] on icon at bounding box center [208, 180] width 6 height 6
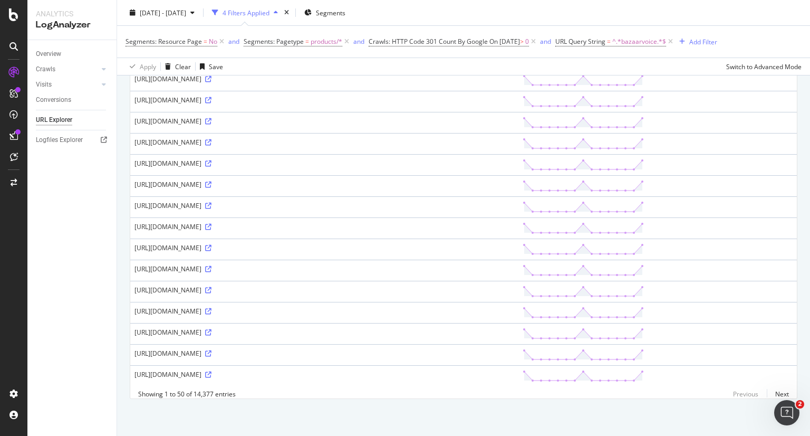
scroll to position [1164, 0]
click at [768, 398] on link "Next" at bounding box center [778, 393] width 22 height 15
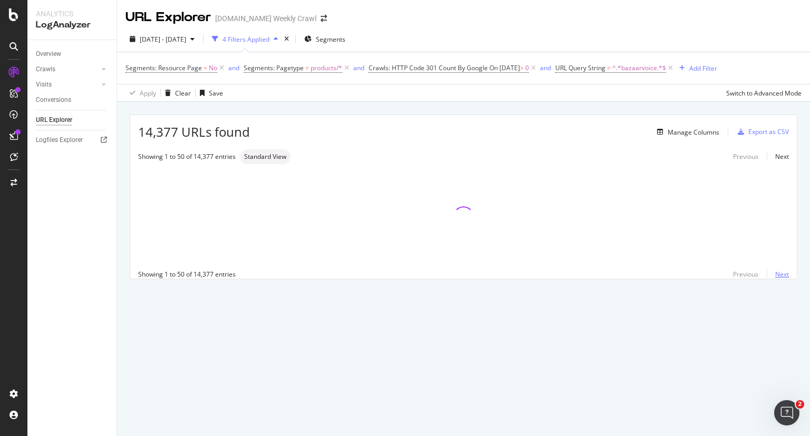
scroll to position [0, 0]
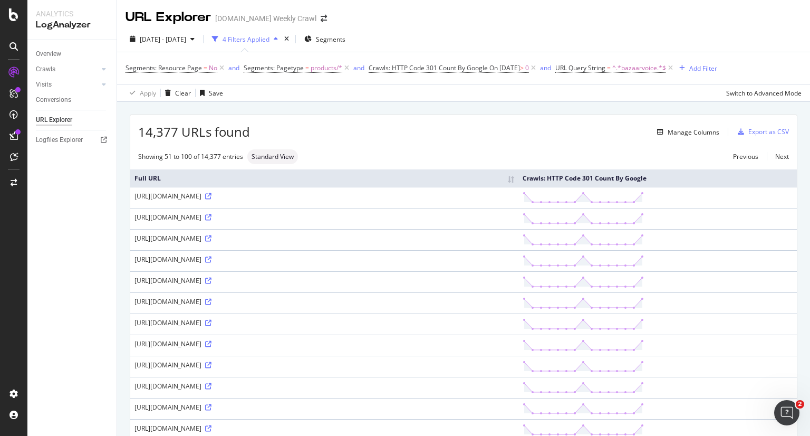
click at [772, 23] on div "URL Explorer [DOMAIN_NAME] Weekly Crawl" at bounding box center [463, 13] width 693 height 26
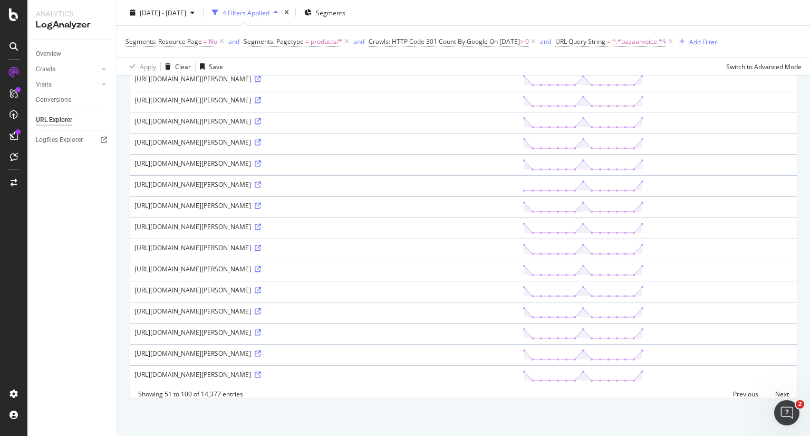
scroll to position [1158, 0]
click at [784, 32] on div "Segments: Resource Page = No and Segments: Pagetype = products/* and Crawls: HT…" at bounding box center [464, 42] width 676 height 32
